Goal: Transaction & Acquisition: Purchase product/service

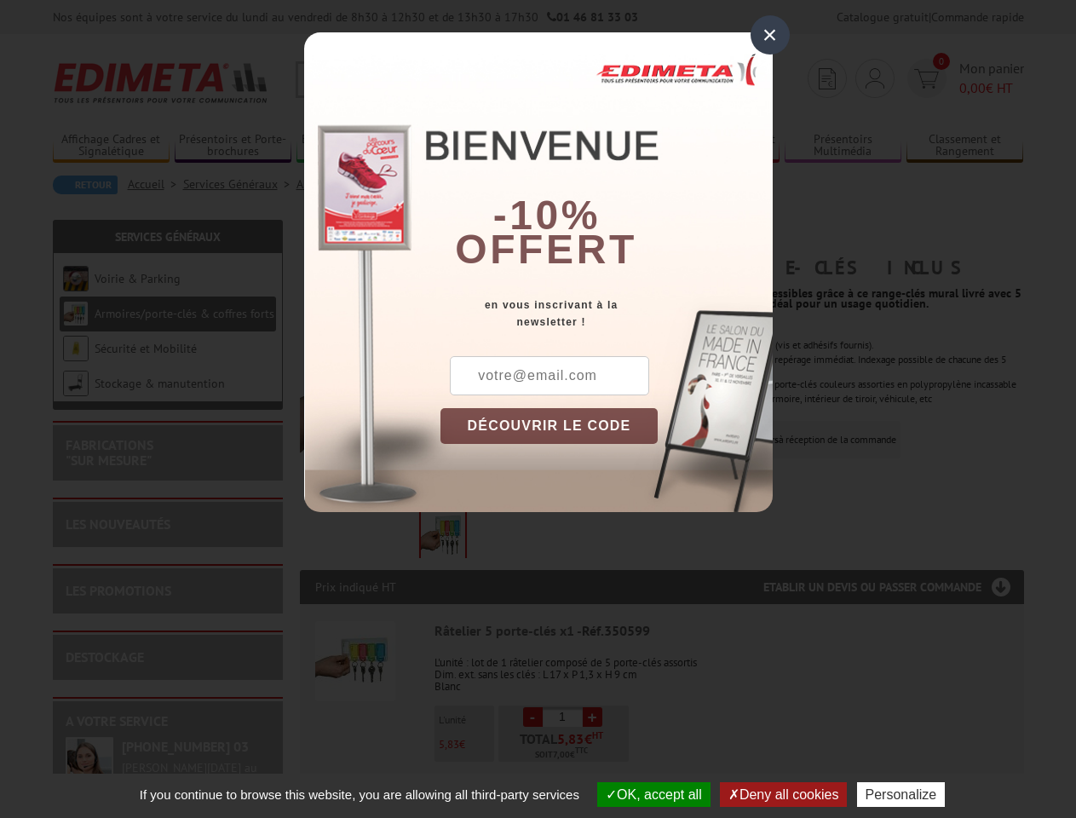
click at [770, 35] on div "×" at bounding box center [769, 34] width 39 height 39
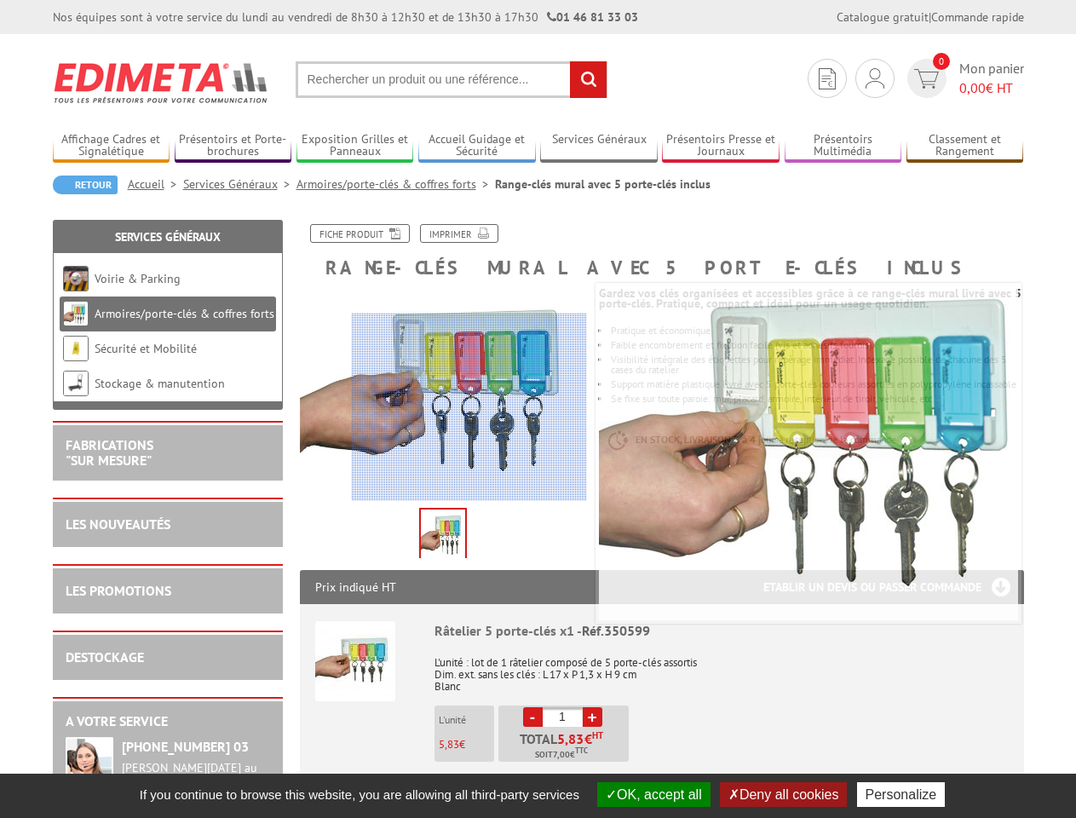
click at [652, 794] on button "OK, accept all" at bounding box center [653, 794] width 113 height 25
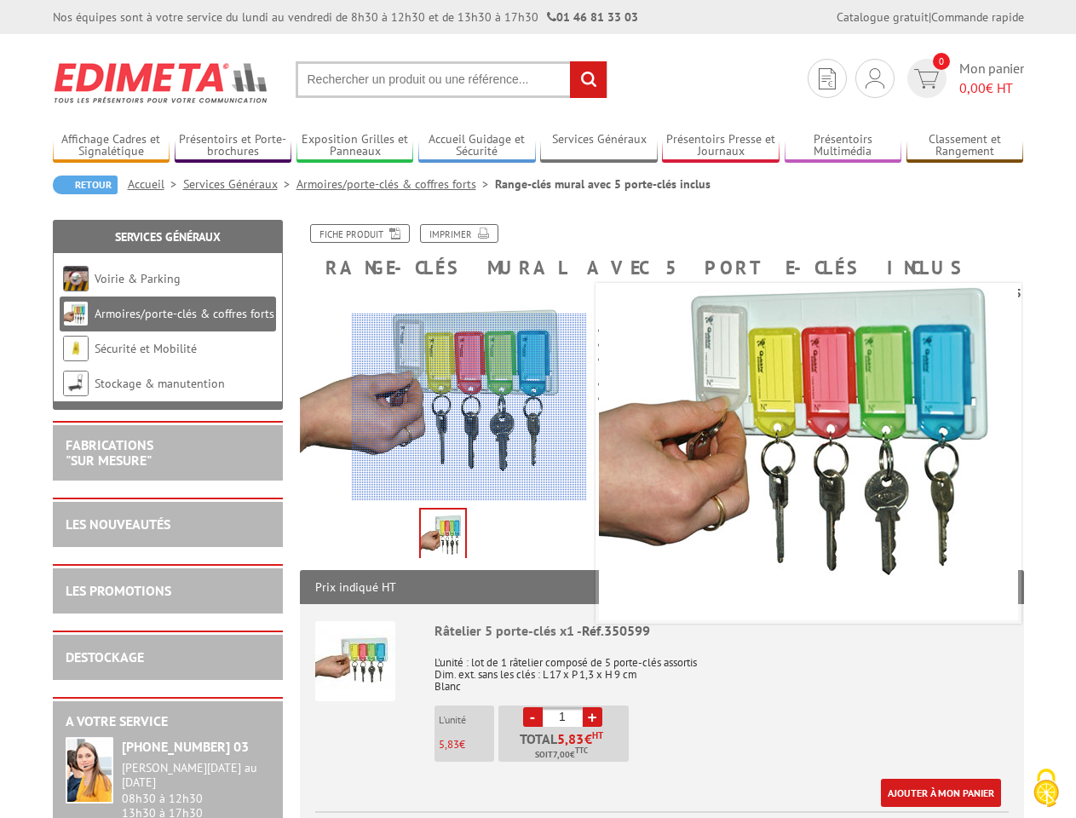
click at [785, 794] on div "Ajouter à mon panier" at bounding box center [717, 793] width 566 height 28
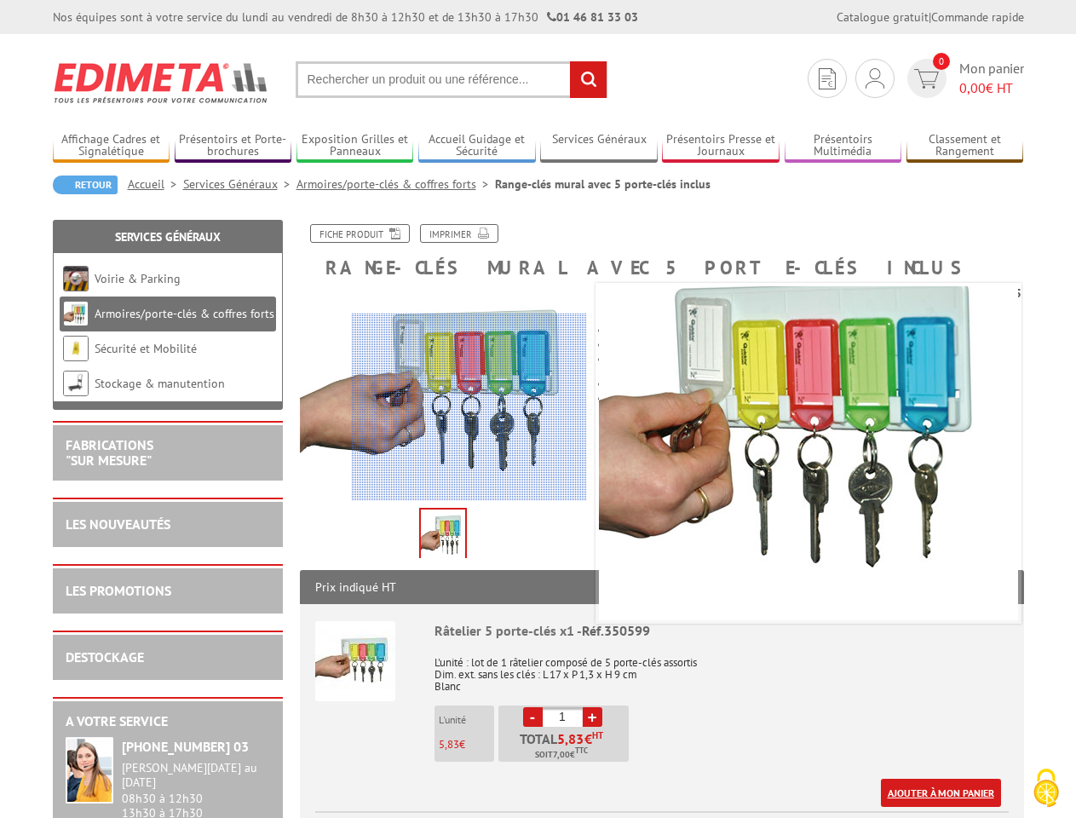
click at [905, 794] on link "Ajouter à mon panier" at bounding box center [941, 793] width 120 height 28
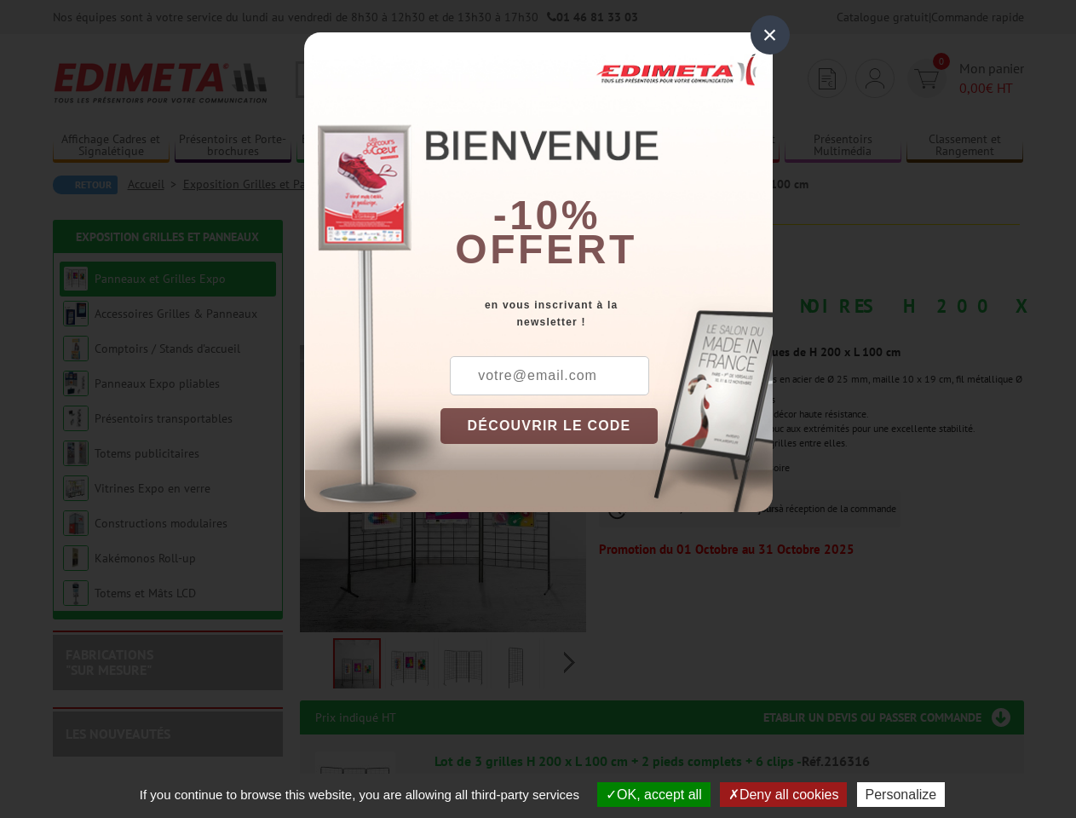
click at [770, 35] on div "×" at bounding box center [769, 34] width 39 height 39
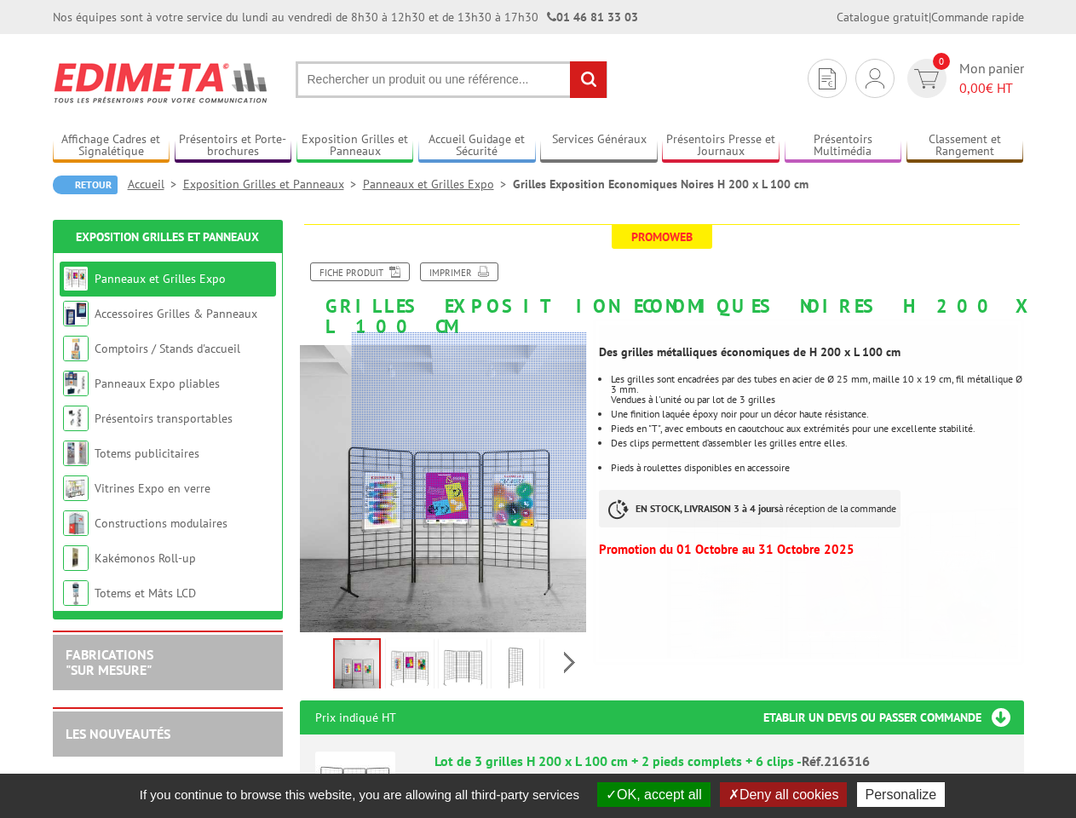
click at [652, 794] on button "OK, accept all" at bounding box center [653, 794] width 113 height 25
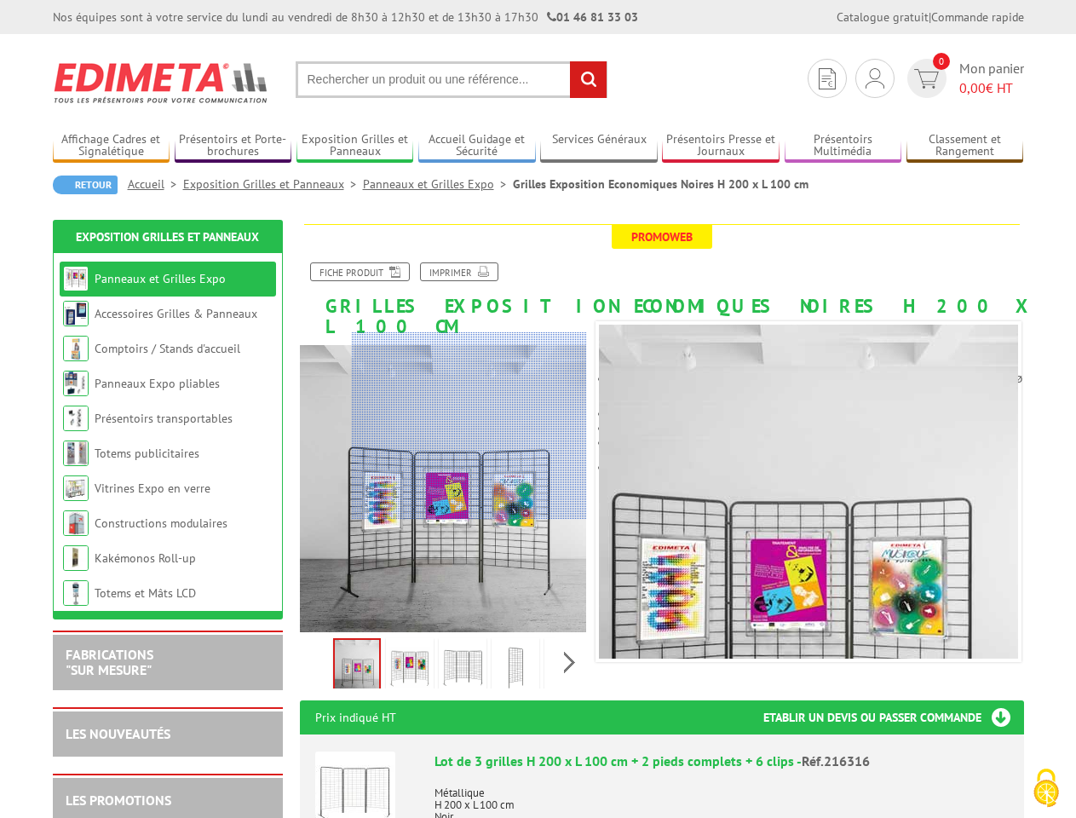
click at [785, 794] on button "Deny all cookies" at bounding box center [784, 794] width 128 height 25
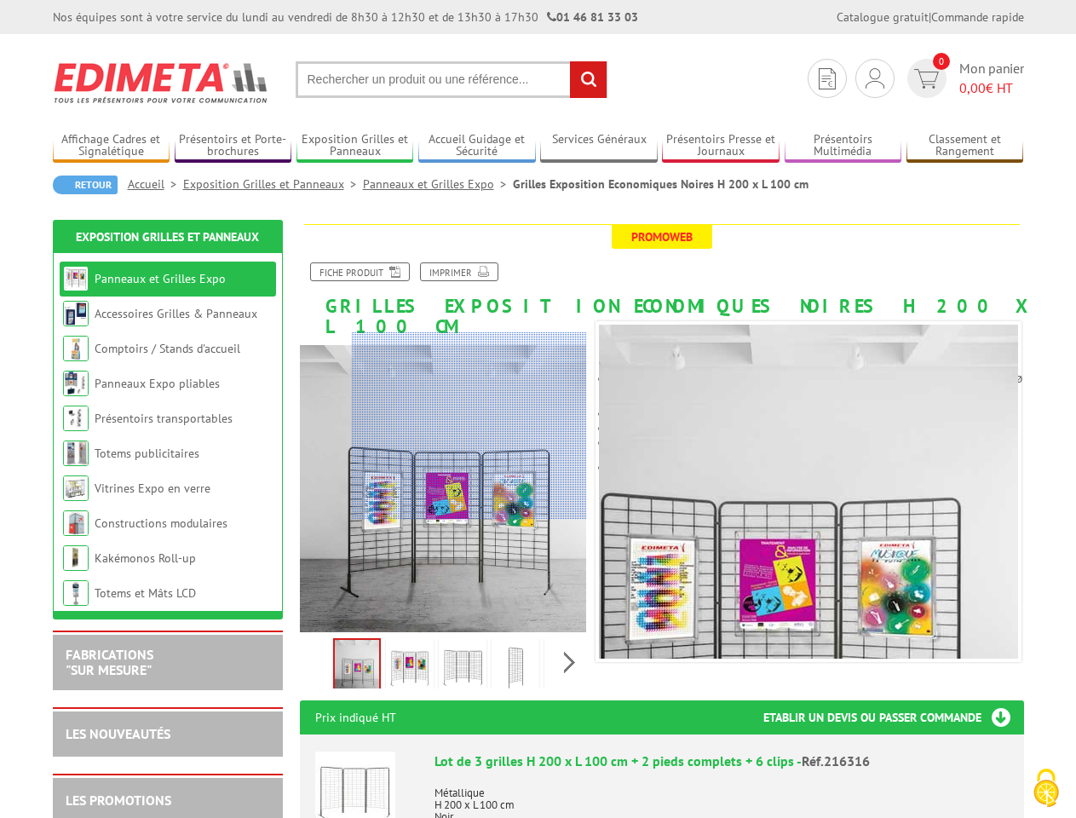
click at [905, 794] on p "Métallique H 200 x L 100 cm Noir" at bounding box center [721, 799] width 574 height 48
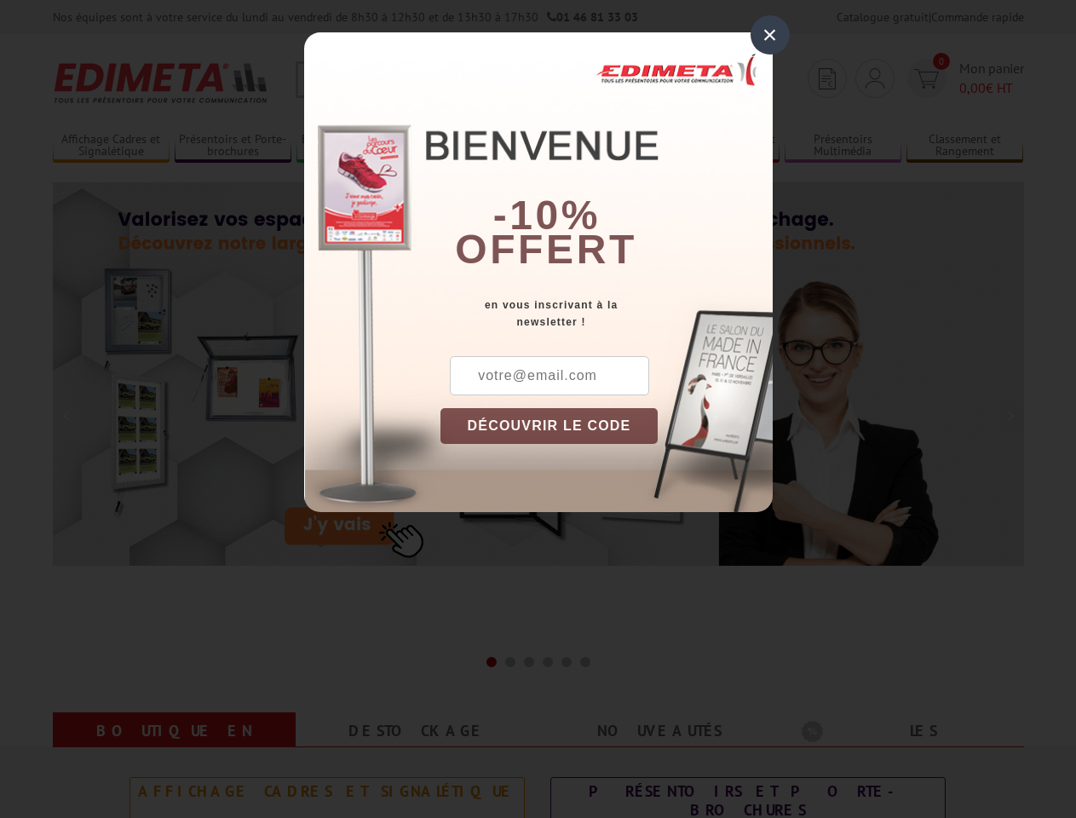
click at [770, 35] on div "×" at bounding box center [769, 34] width 39 height 39
